Goal: Browse casually: Explore the website without a specific task or goal

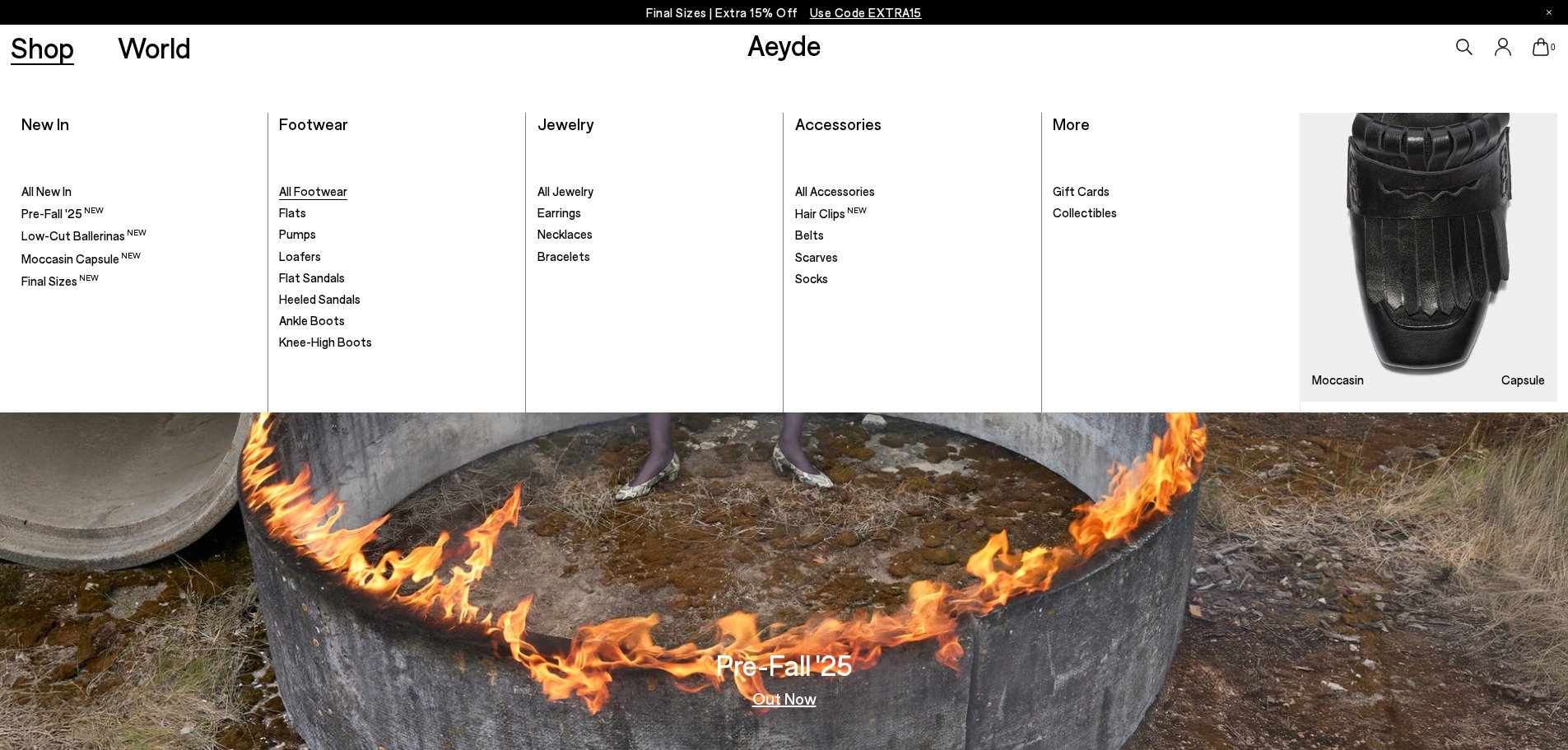
click at [316, 193] on span "All Footwear" at bounding box center [312, 191] width 68 height 15
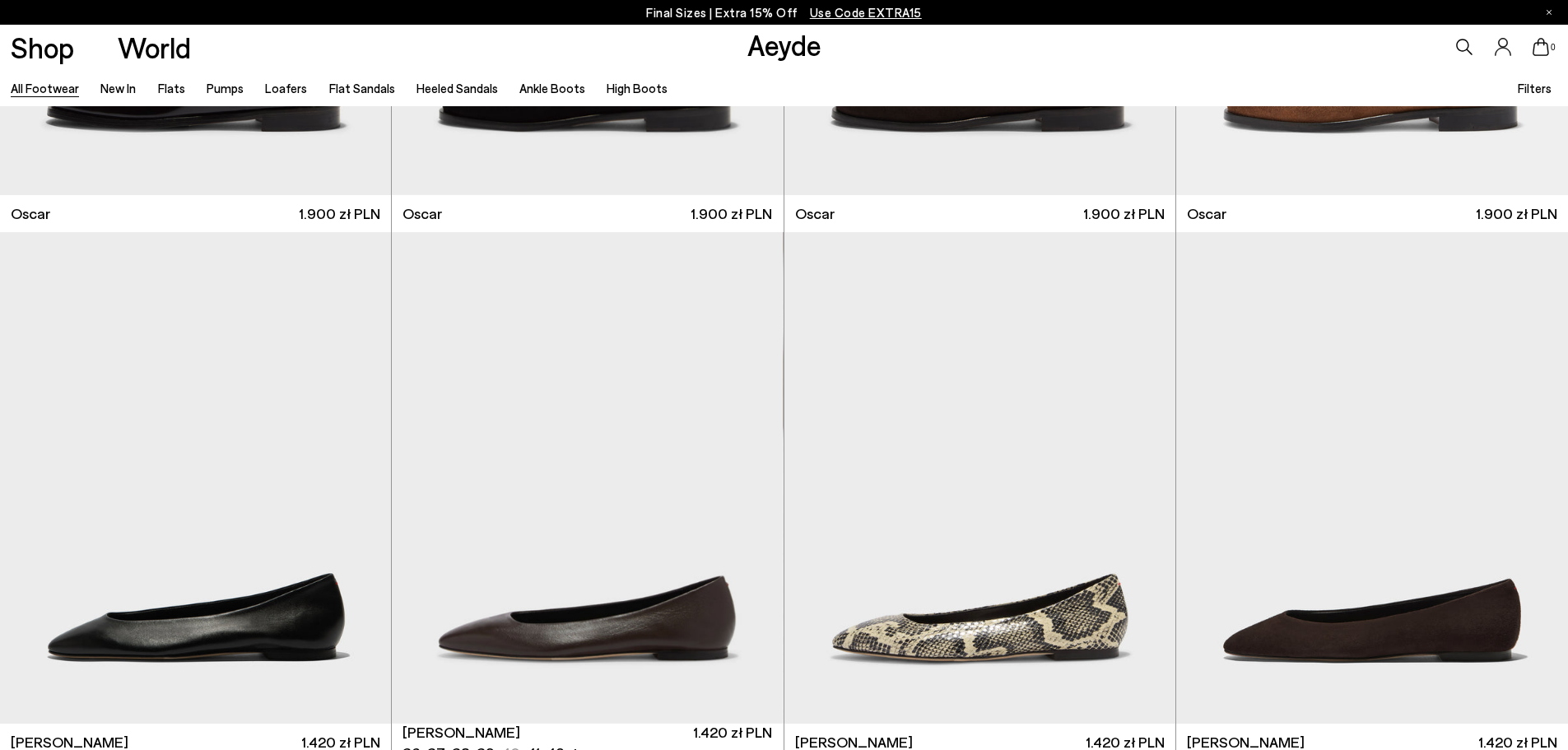
scroll to position [3376, 0]
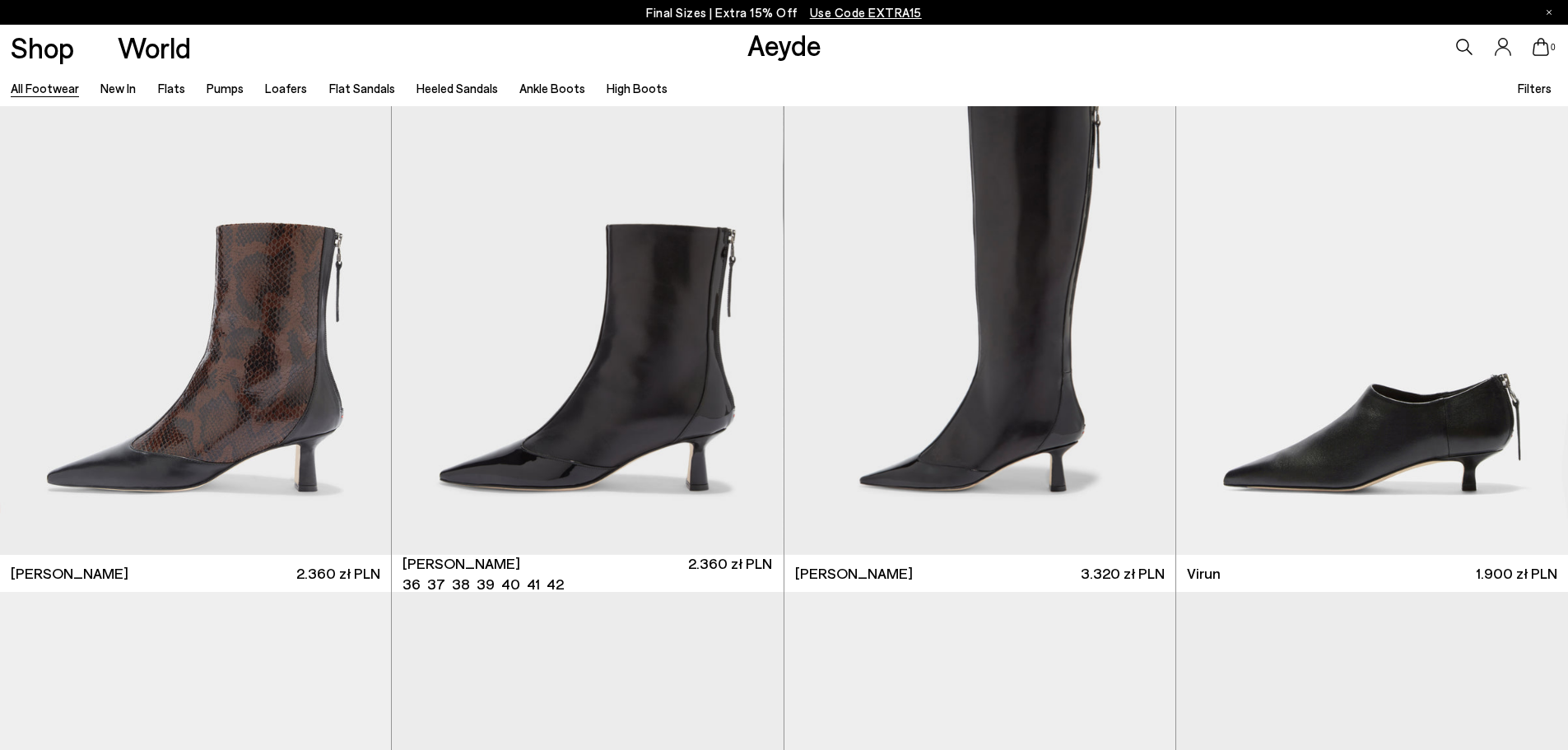
scroll to position [6422, 0]
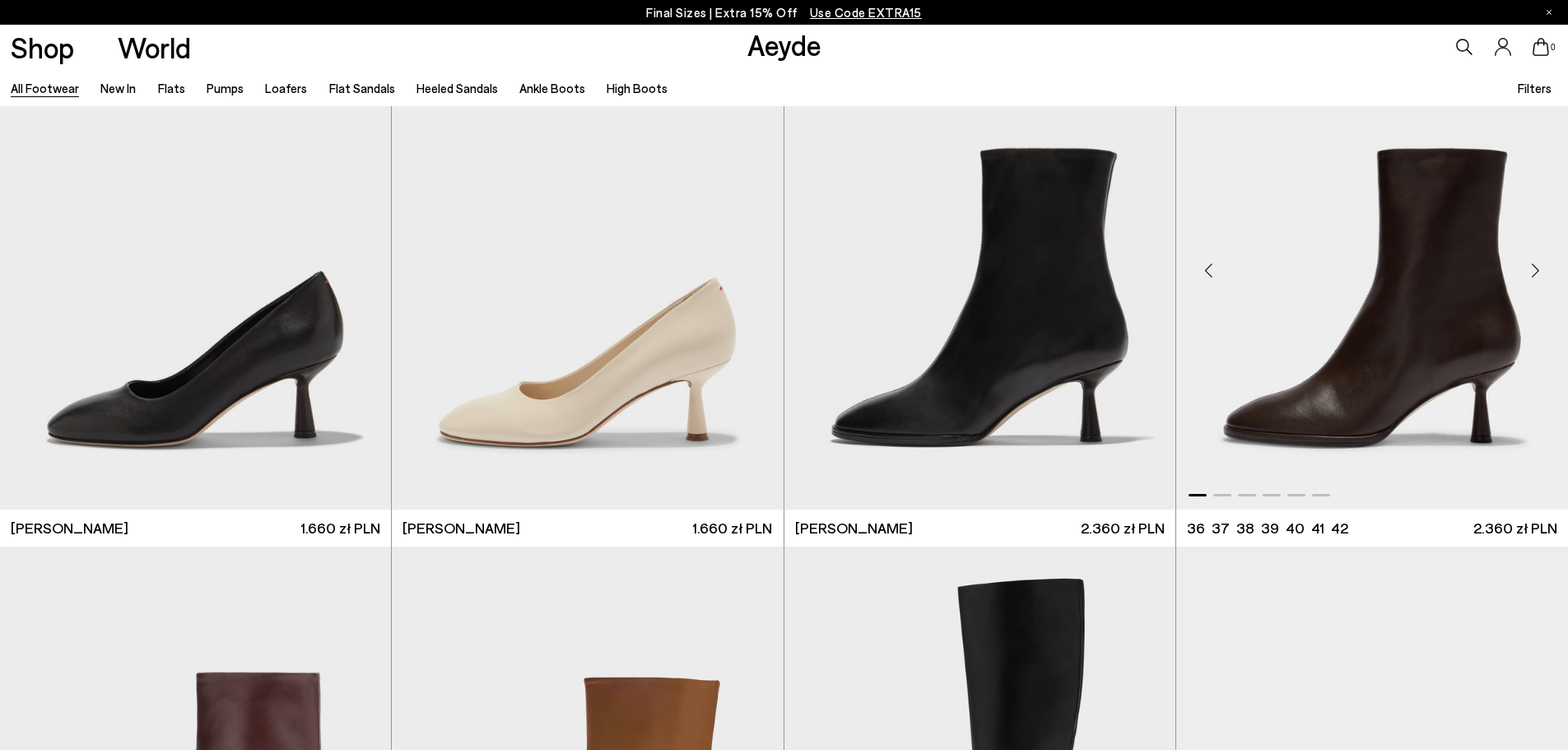
scroll to position [10128, 0]
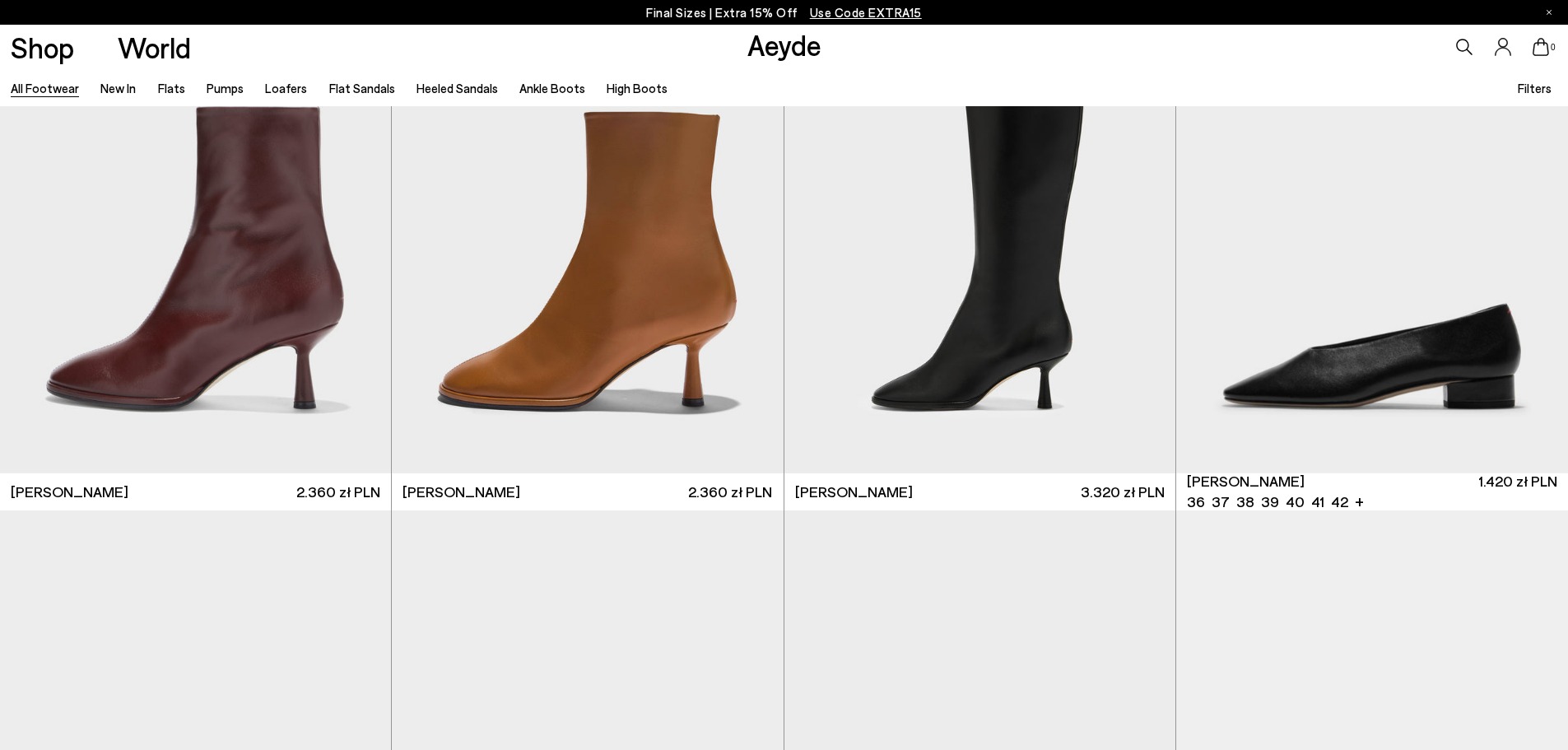
scroll to position [10704, 0]
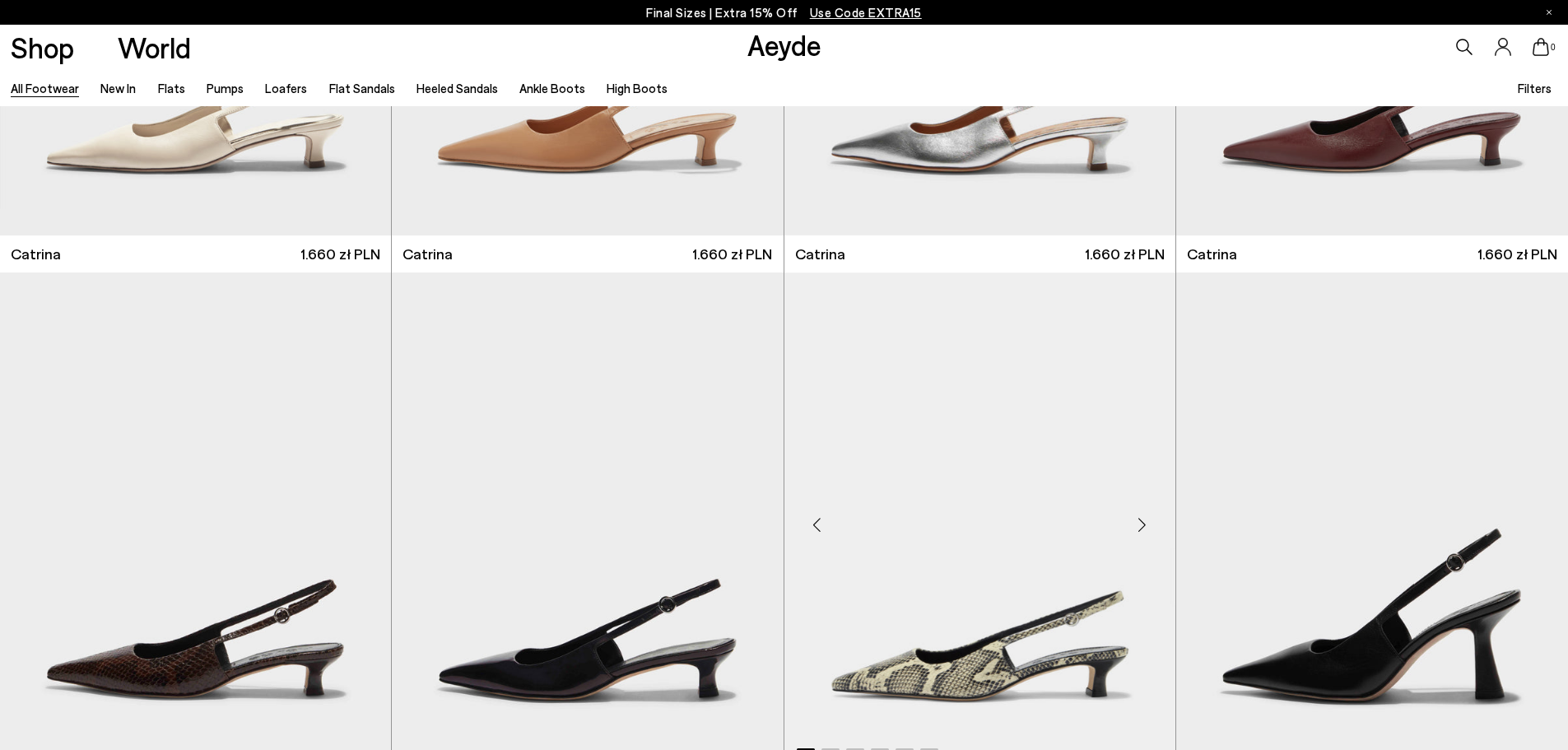
scroll to position [14410, 0]
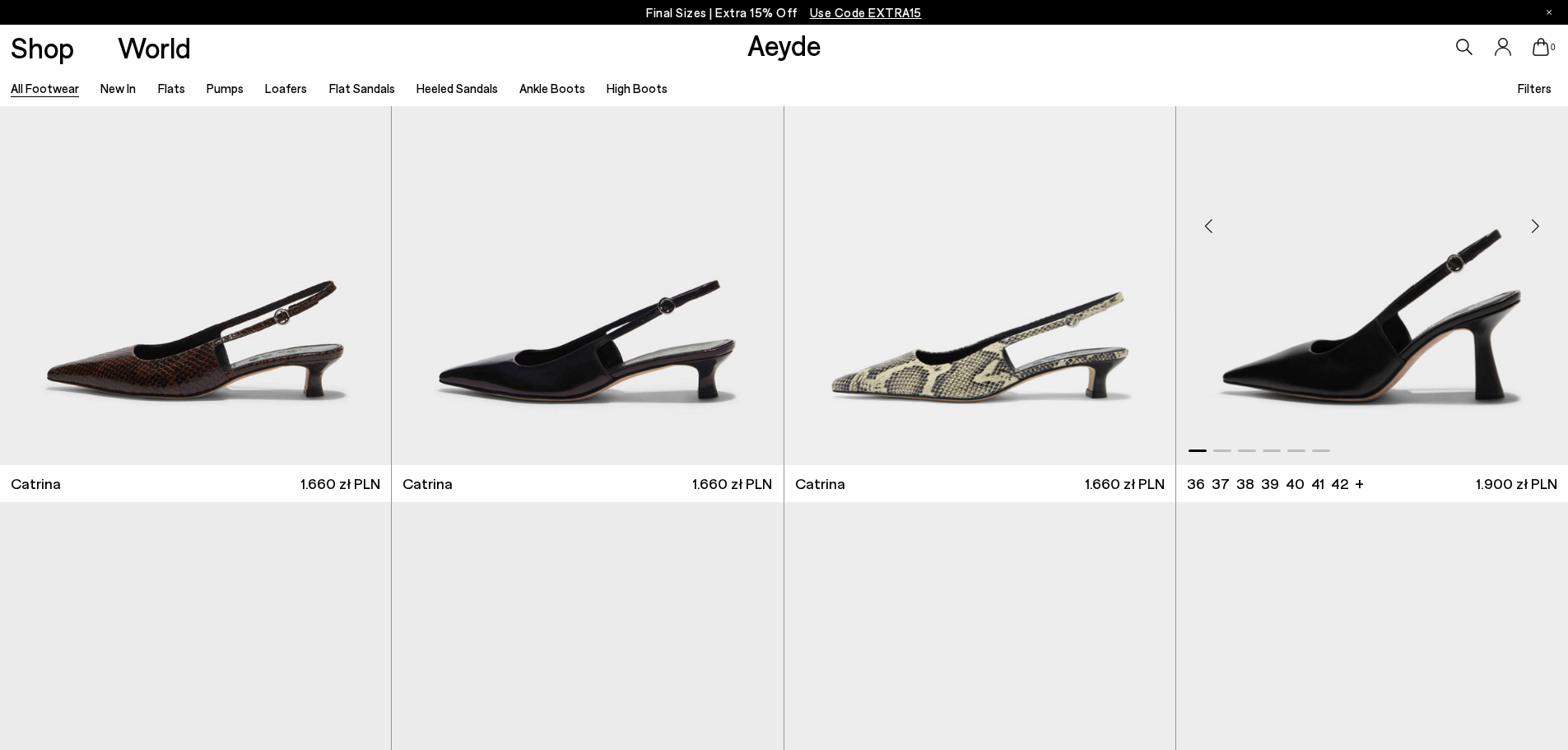
click at [1481, 338] on img "1 / 6" at bounding box center [1372, 219] width 392 height 491
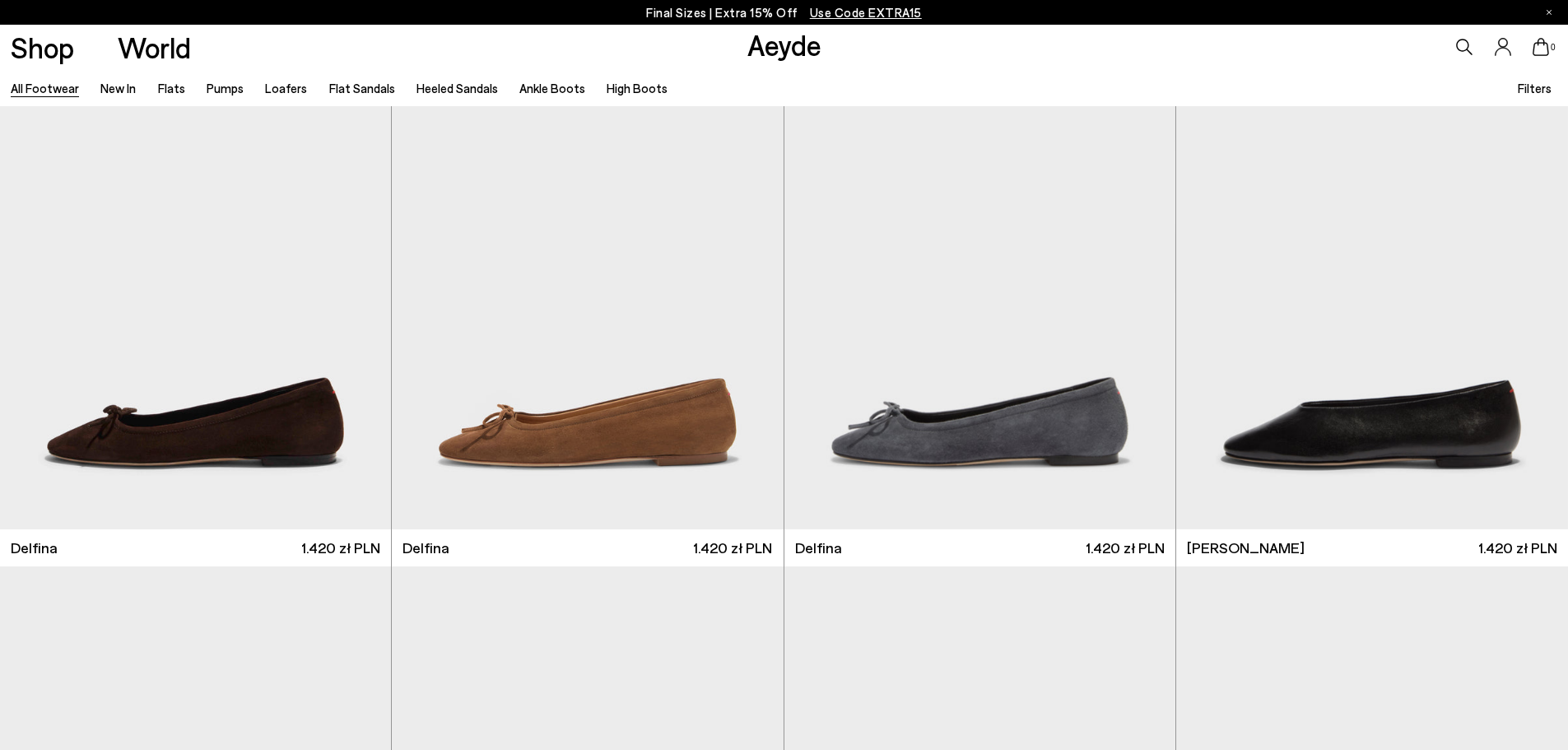
scroll to position [20337, 0]
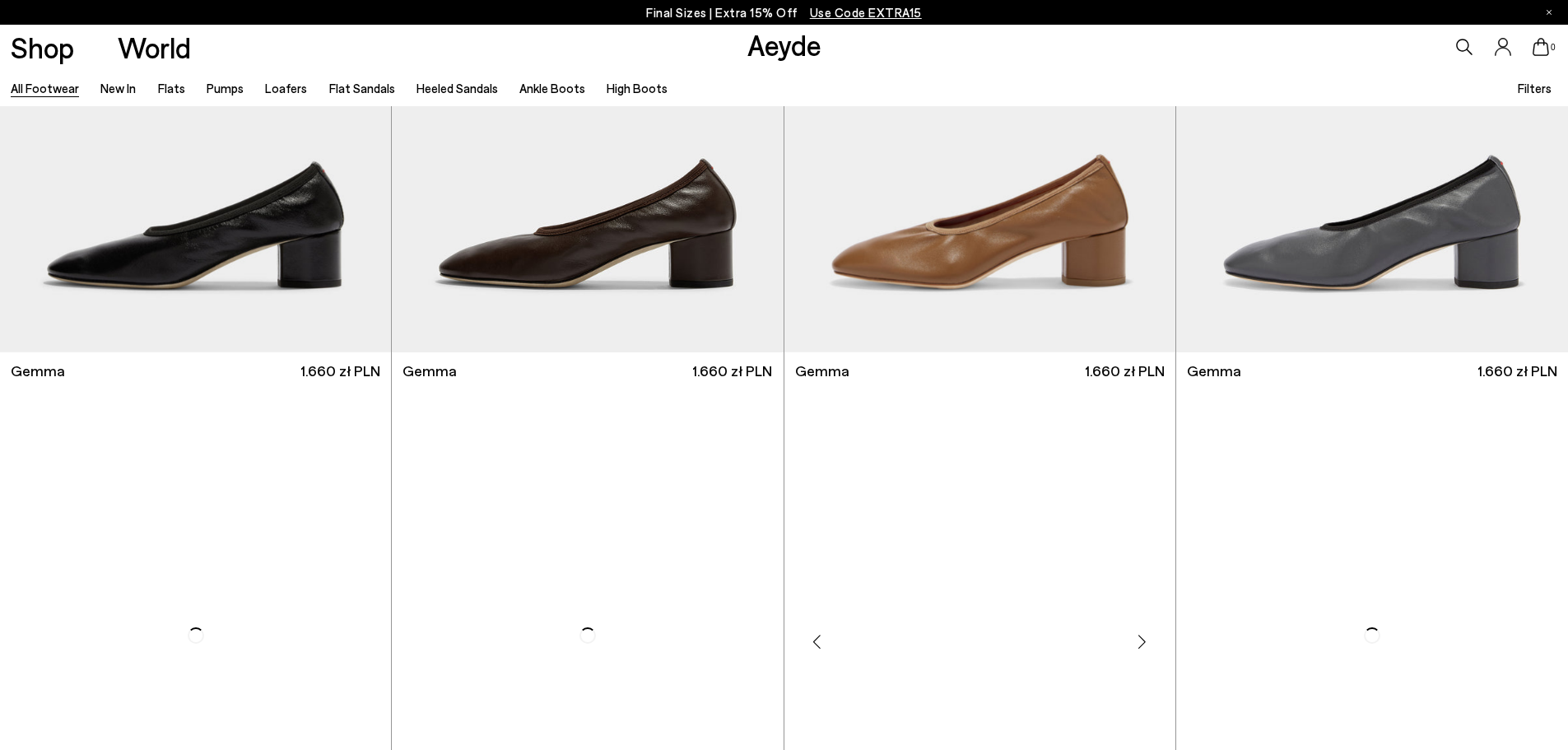
scroll to position [20255, 0]
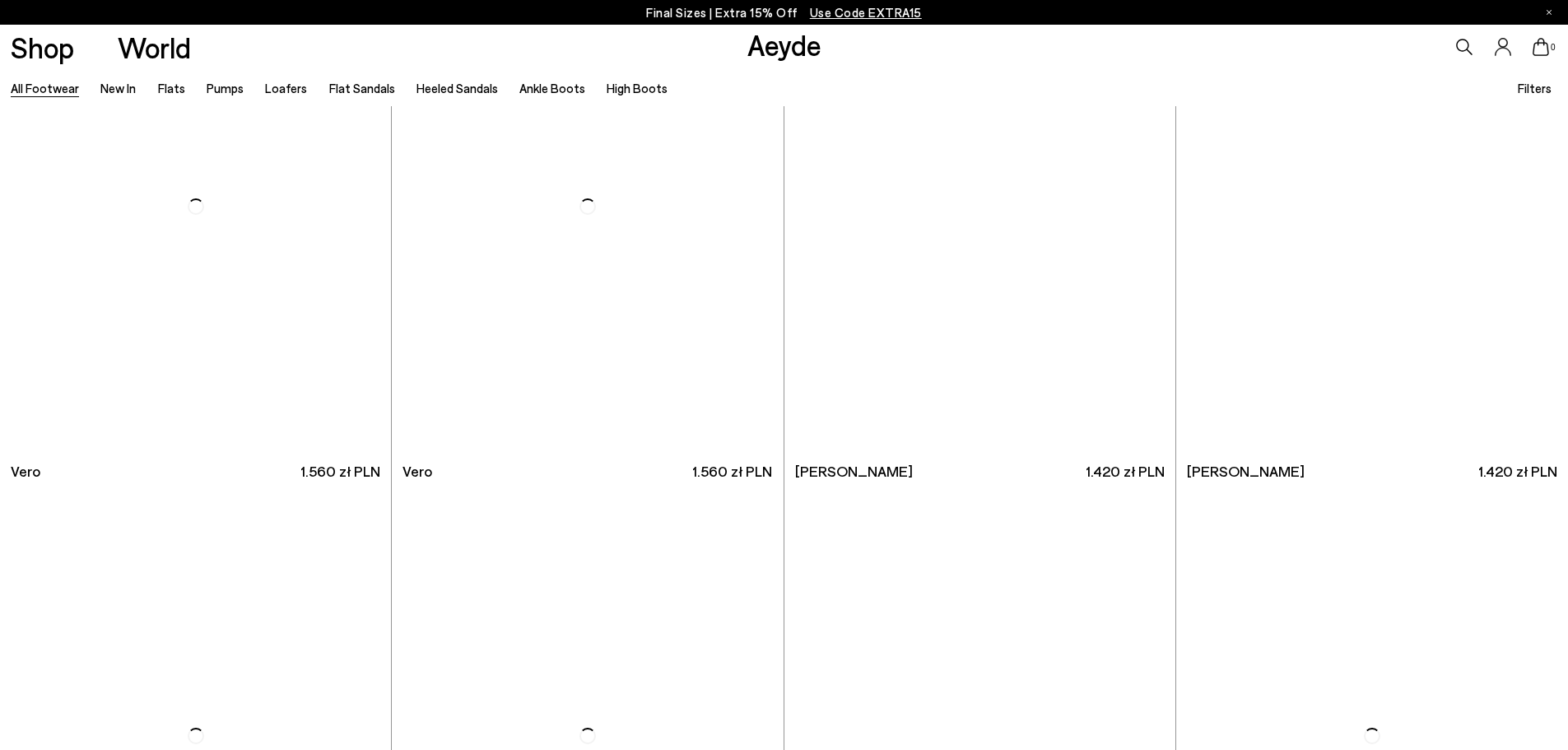
scroll to position [26348, 0]
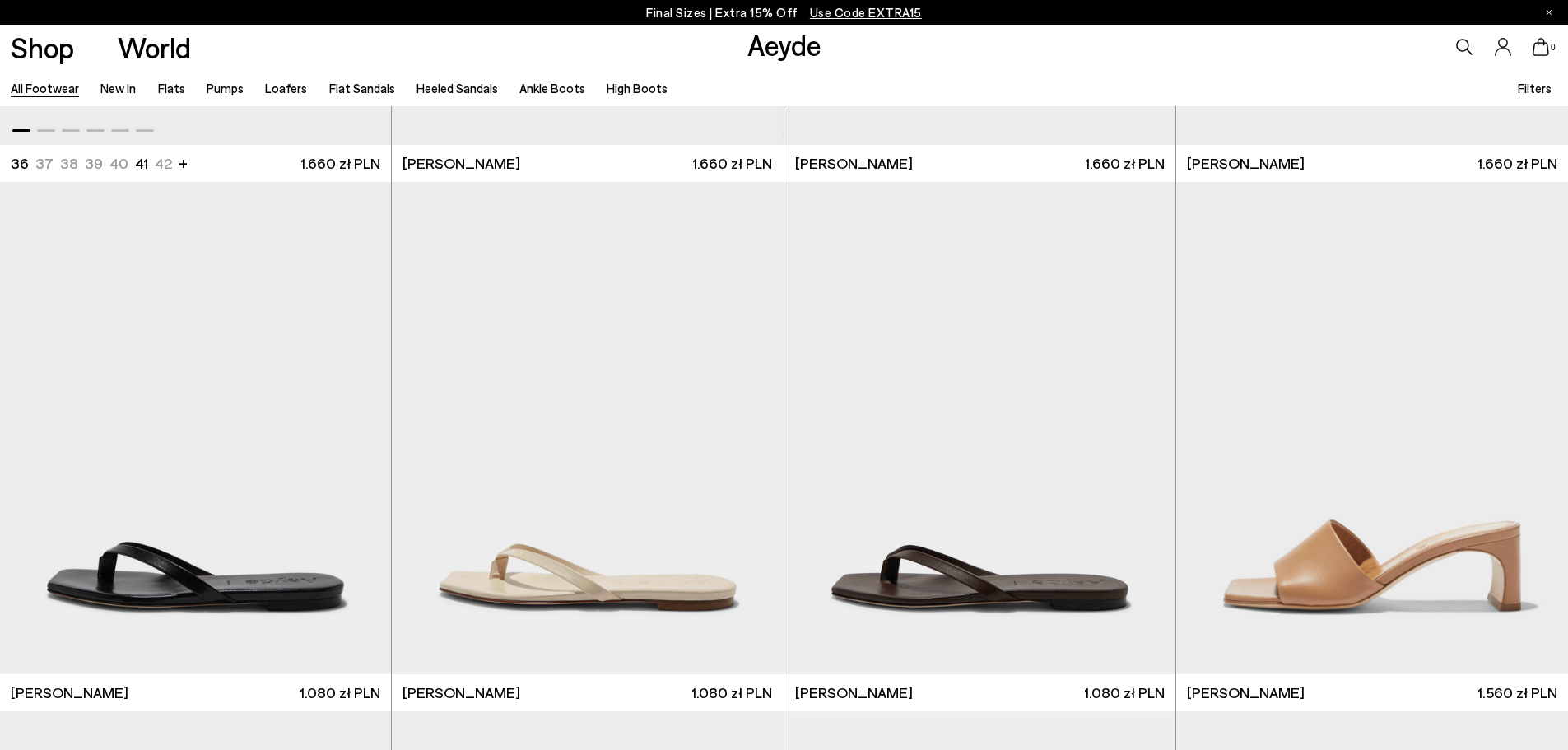
scroll to position [26924, 0]
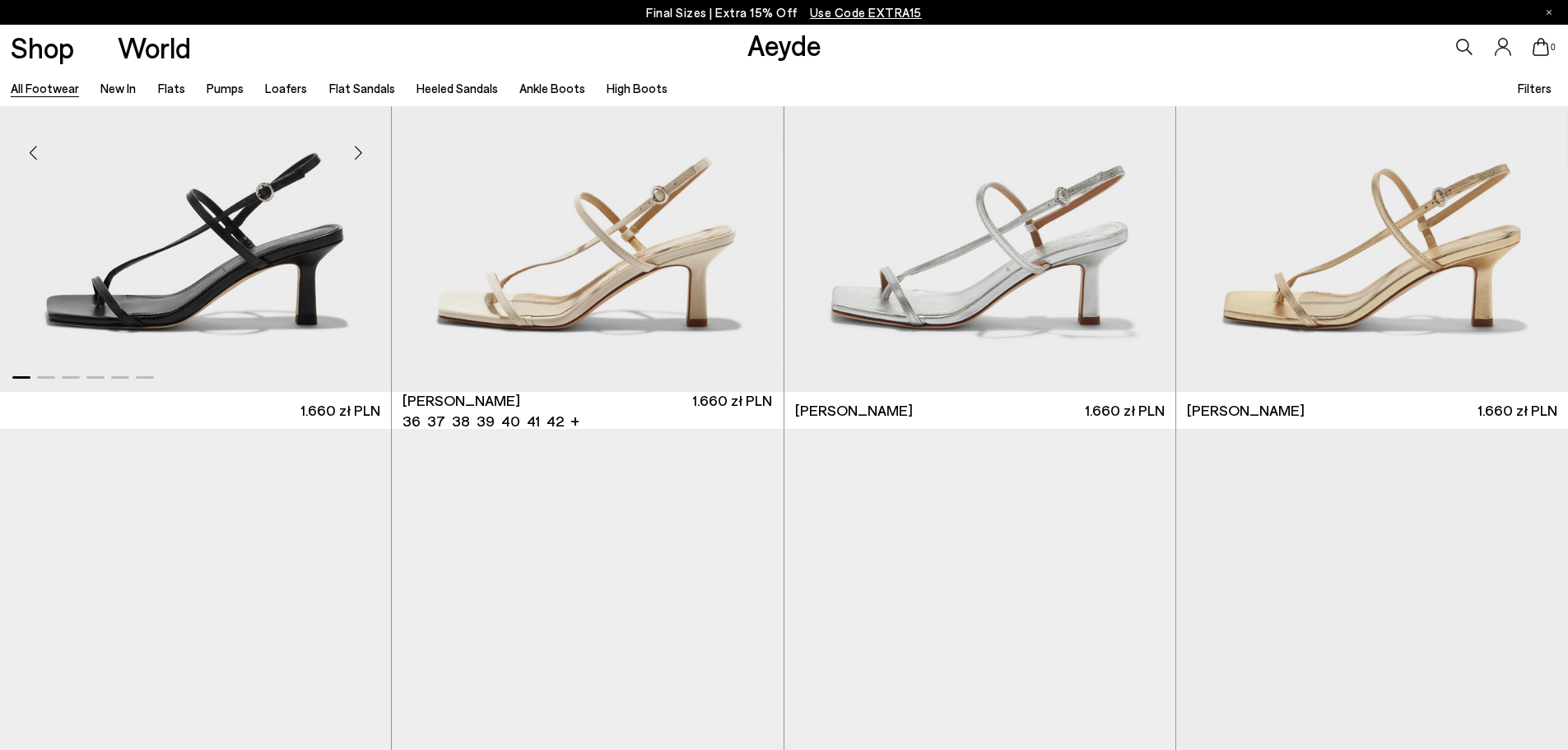
click at [202, 286] on img "1 / 6" at bounding box center [196, 145] width 391 height 491
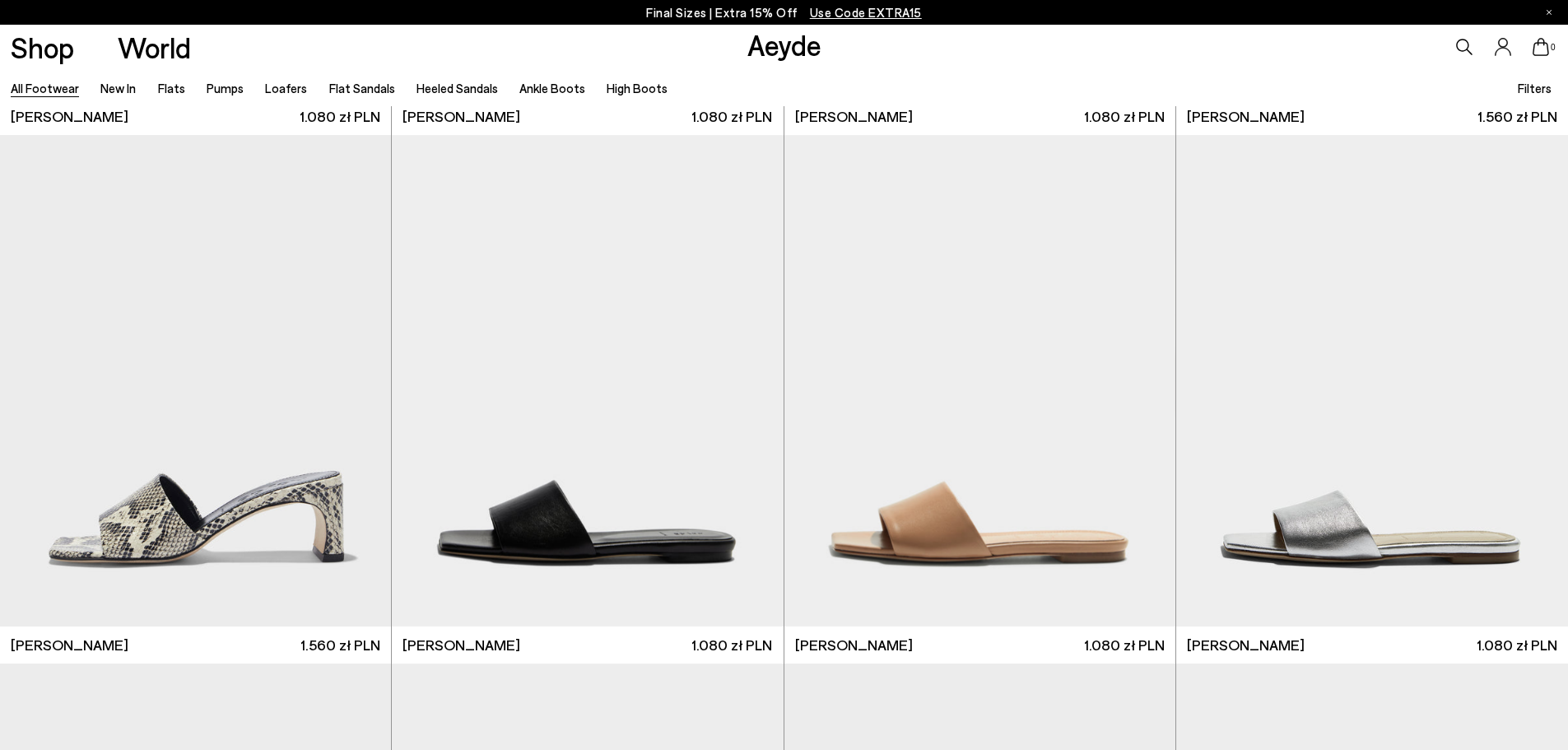
scroll to position [28571, 0]
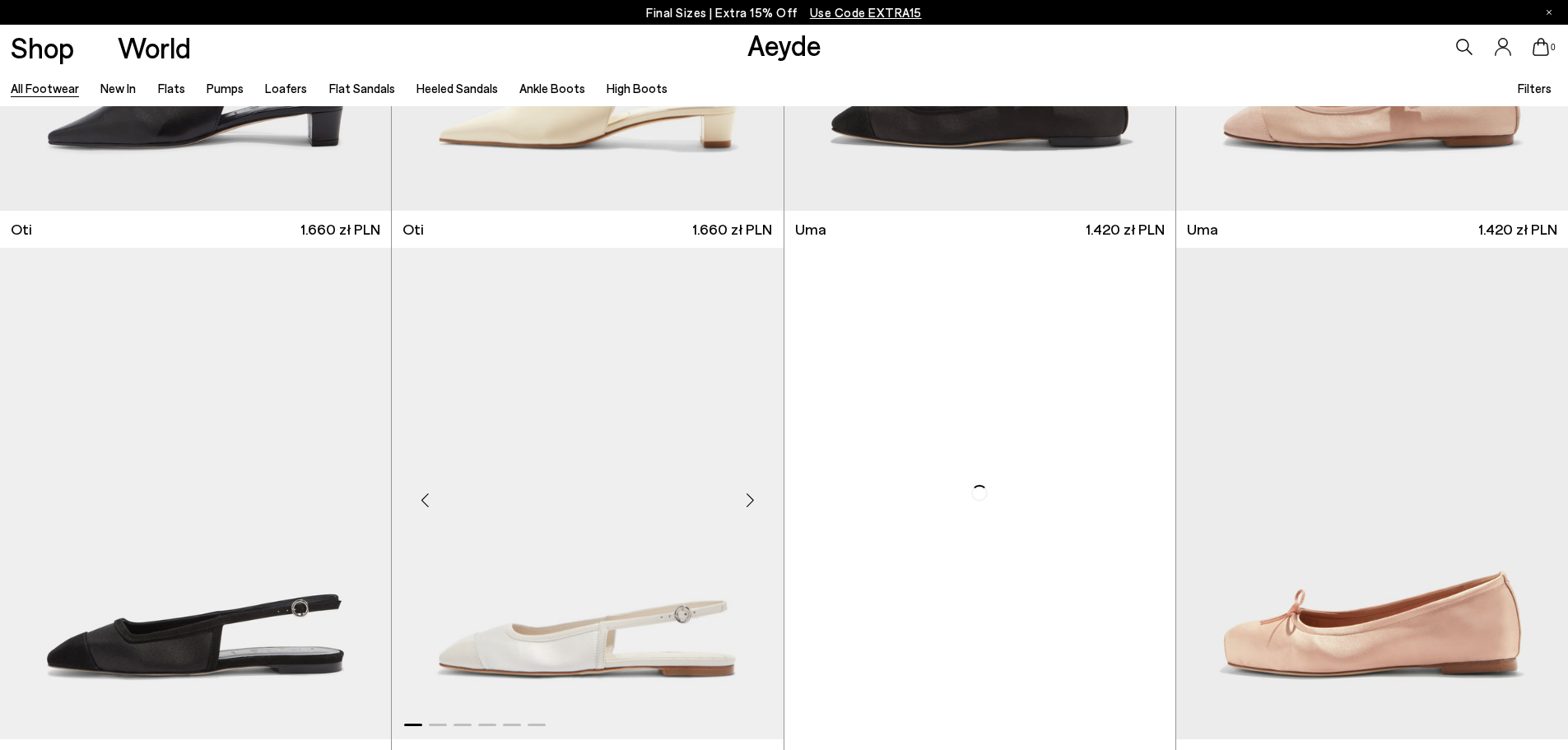
scroll to position [32113, 0]
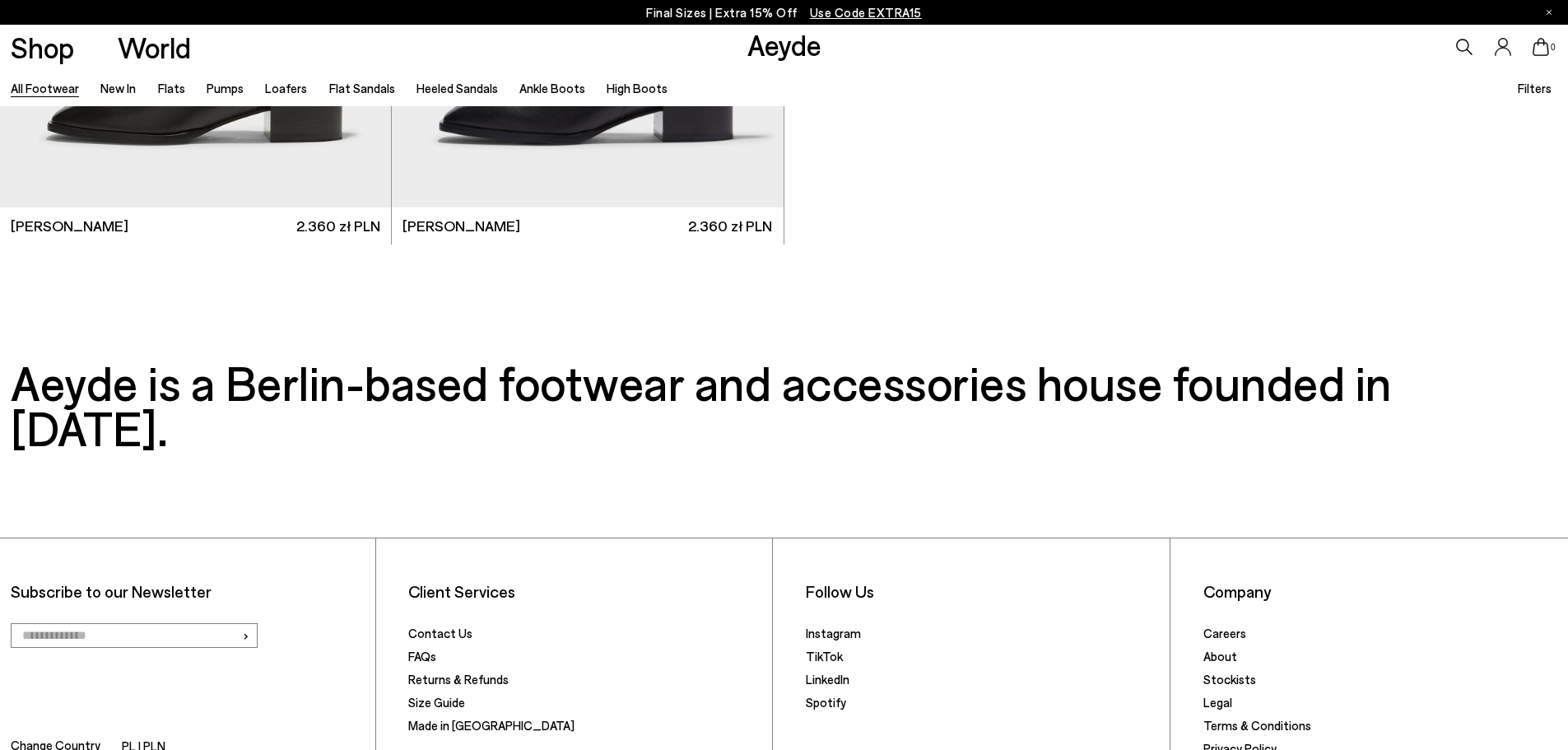
scroll to position [36888, 0]
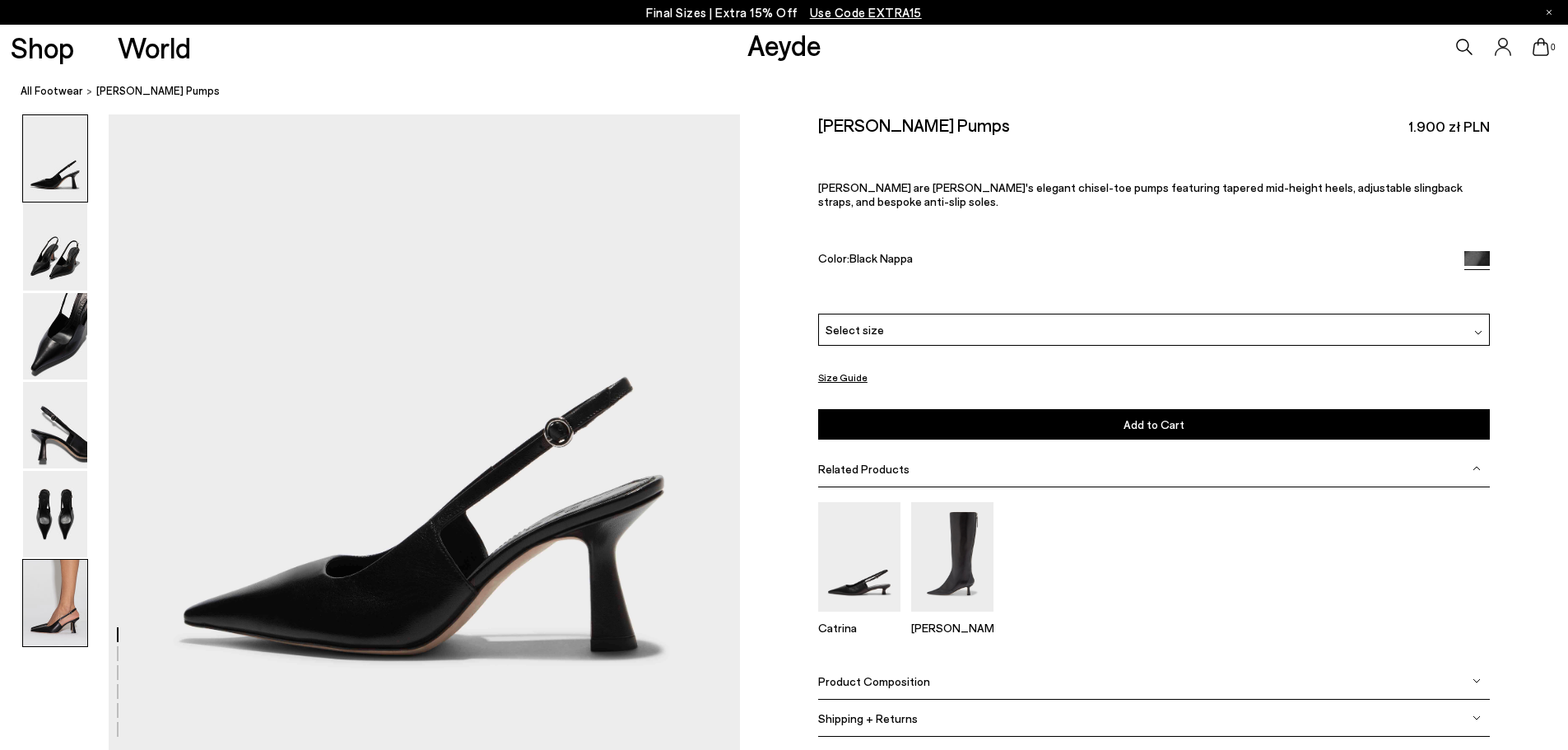
click at [63, 594] on img at bounding box center [55, 603] width 64 height 87
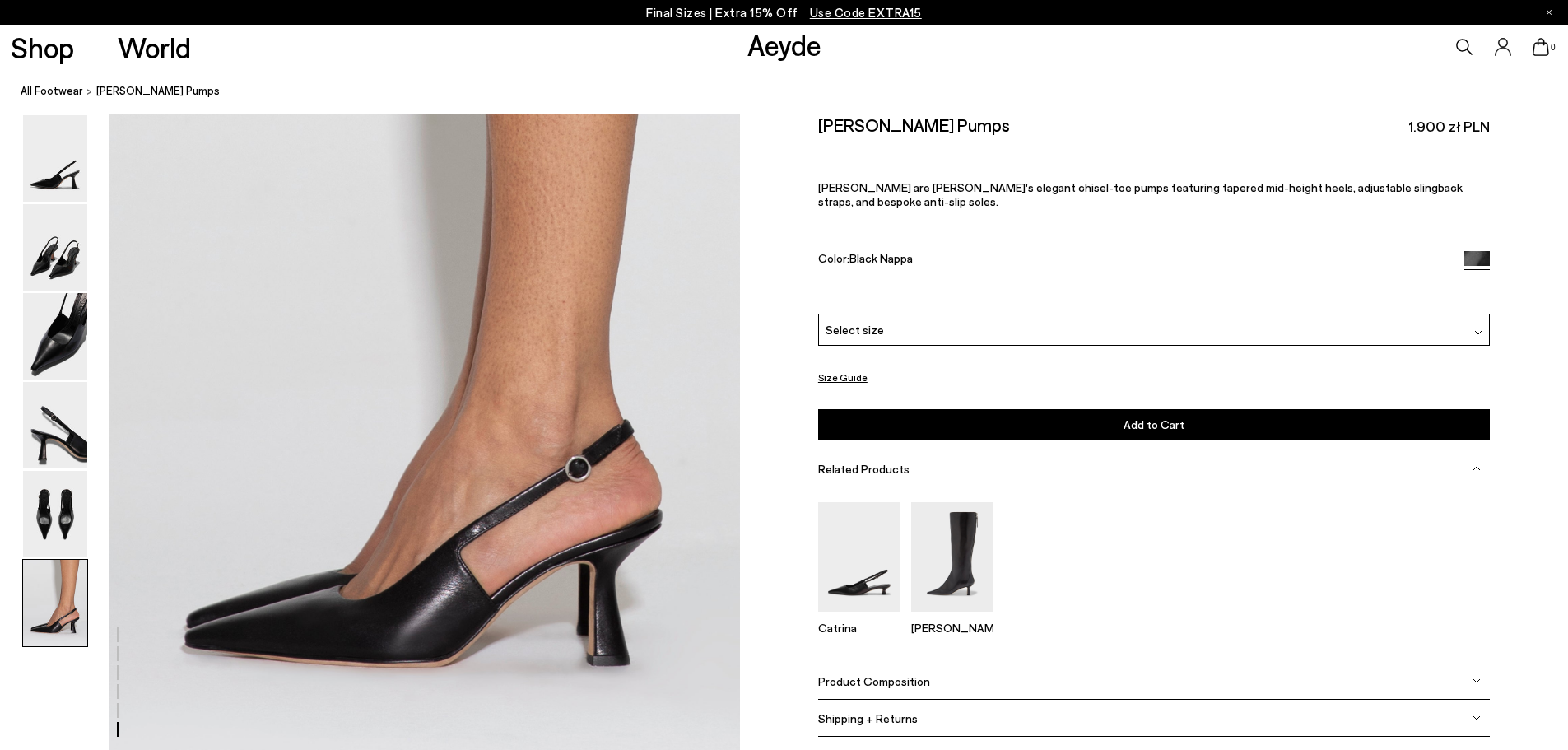
scroll to position [4212, 0]
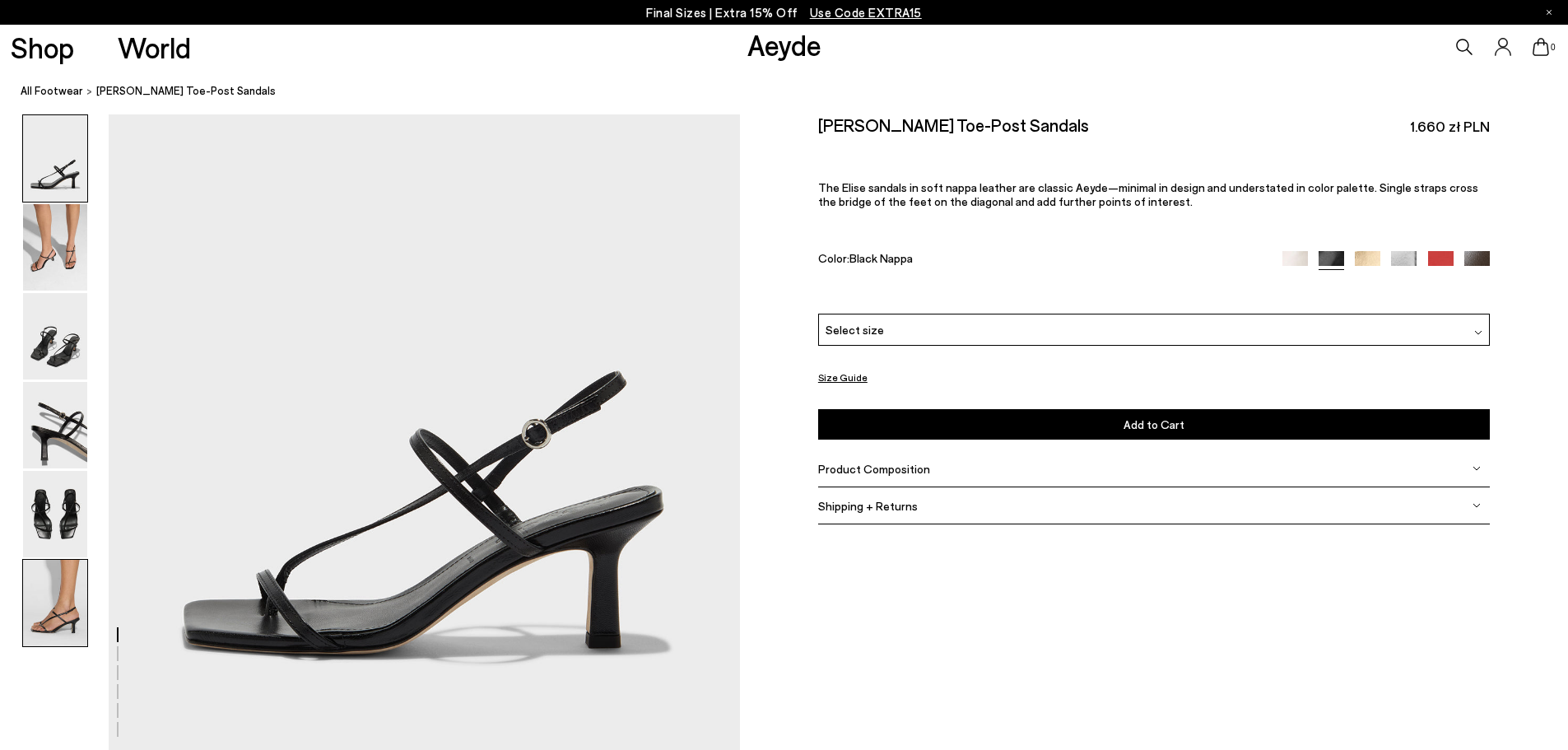
click at [55, 581] on img at bounding box center [55, 603] width 64 height 87
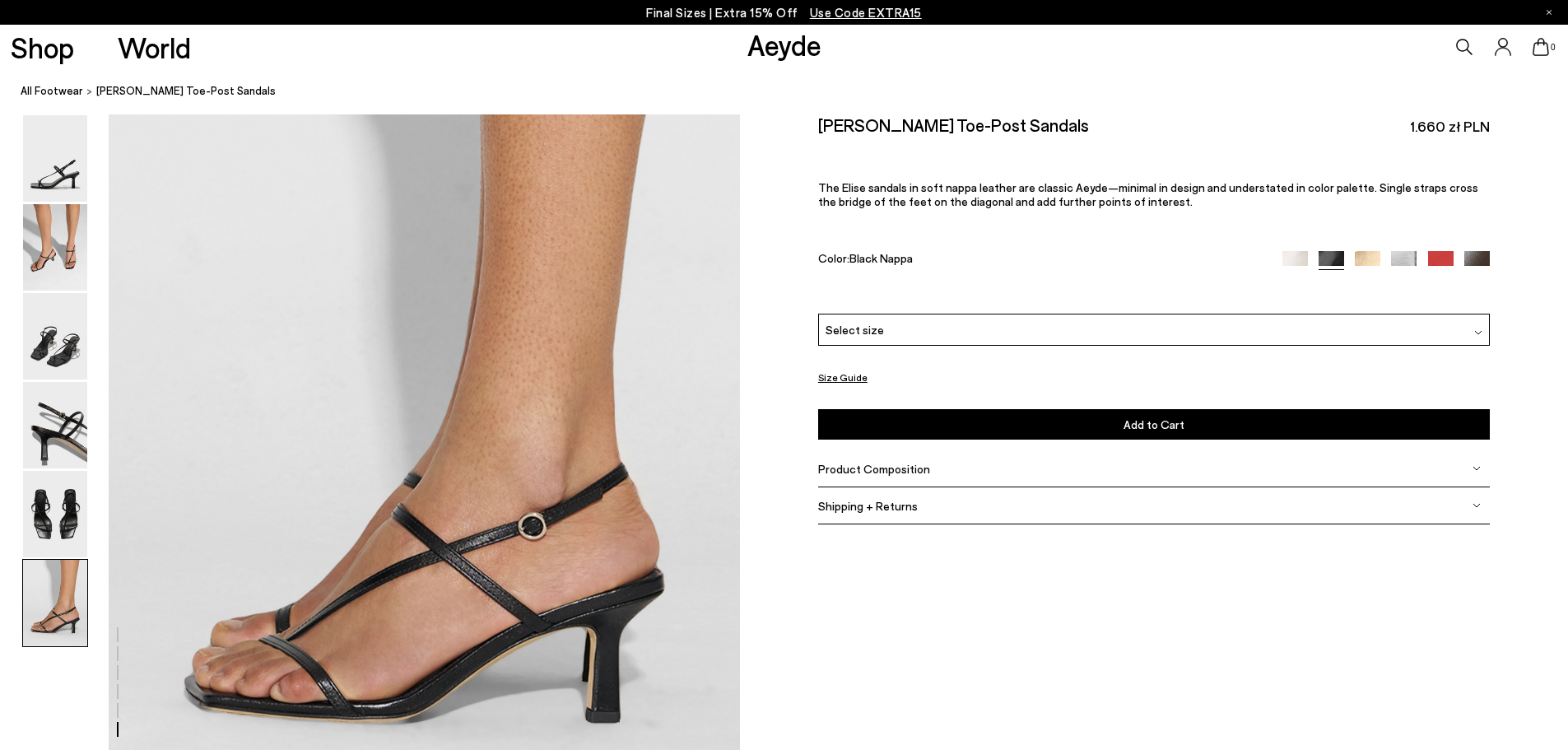
scroll to position [4130, 0]
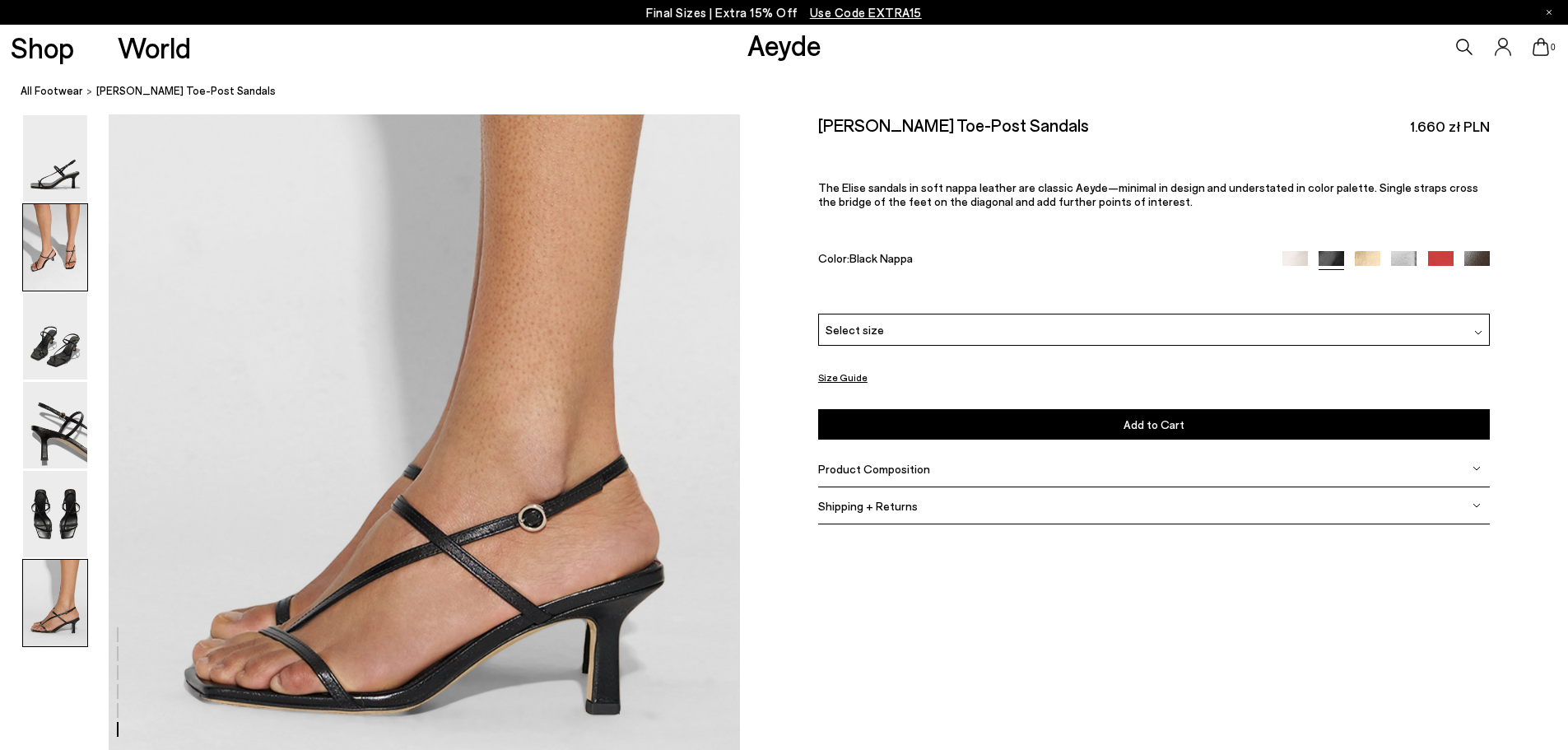
click at [52, 251] on img at bounding box center [55, 247] width 64 height 87
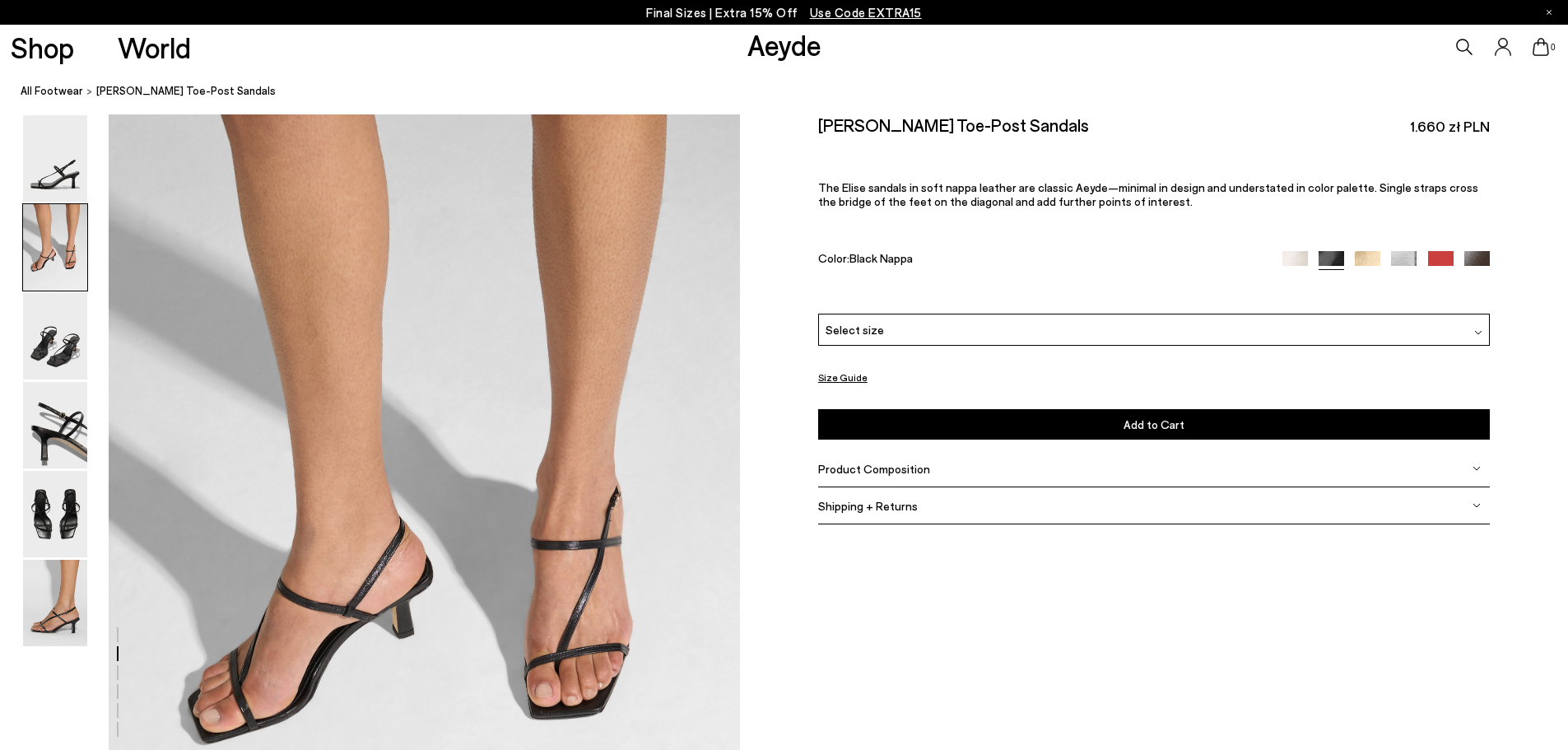
scroll to position [640, 0]
